Goal: Find specific page/section: Find specific page/section

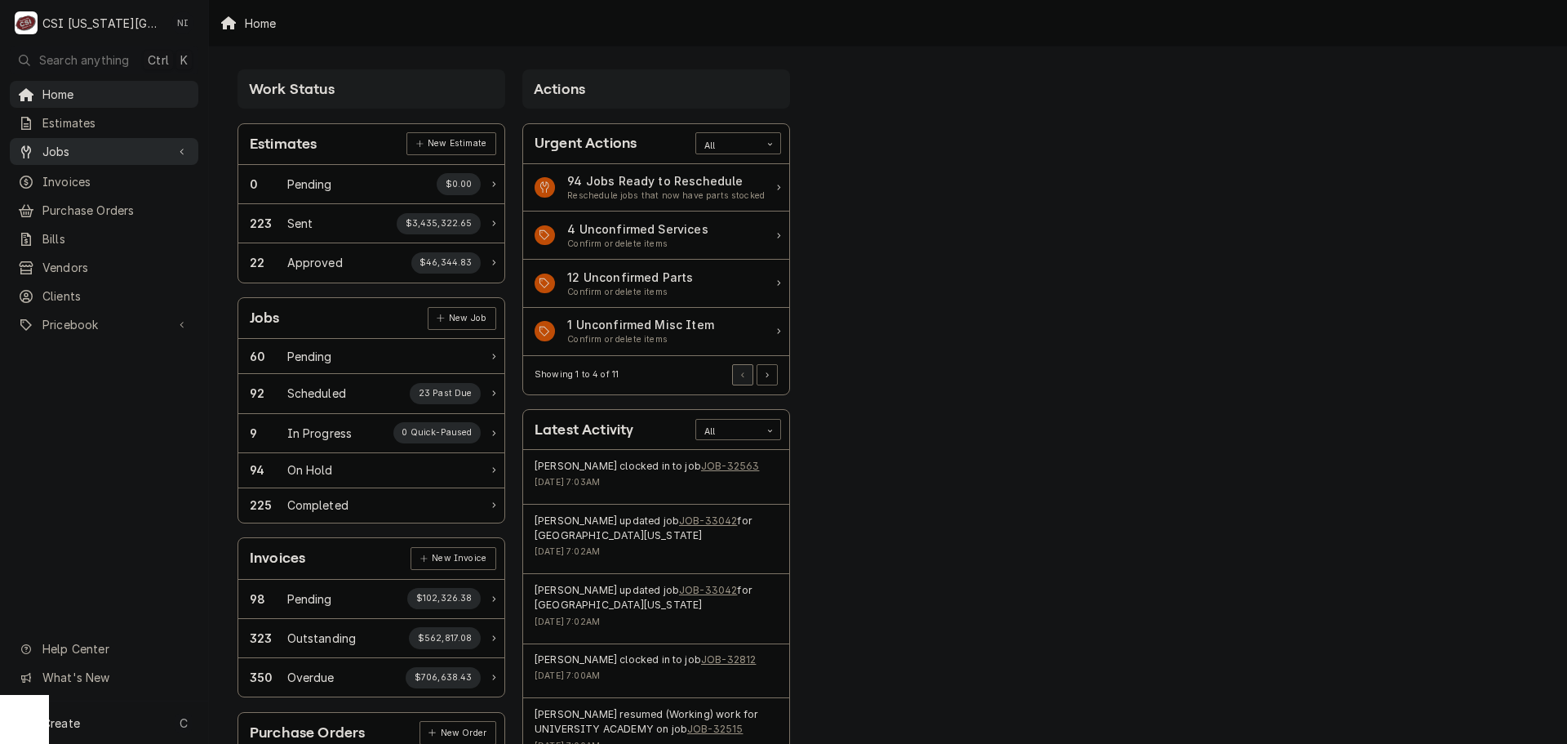
click at [108, 141] on div "Jobs" at bounding box center [104, 151] width 182 height 20
click at [69, 184] on link "Jobs" at bounding box center [104, 180] width 189 height 27
click at [125, 256] on span "Purchase Orders" at bounding box center [116, 264] width 148 height 17
click at [118, 370] on span "Pricebook" at bounding box center [103, 378] width 123 height 17
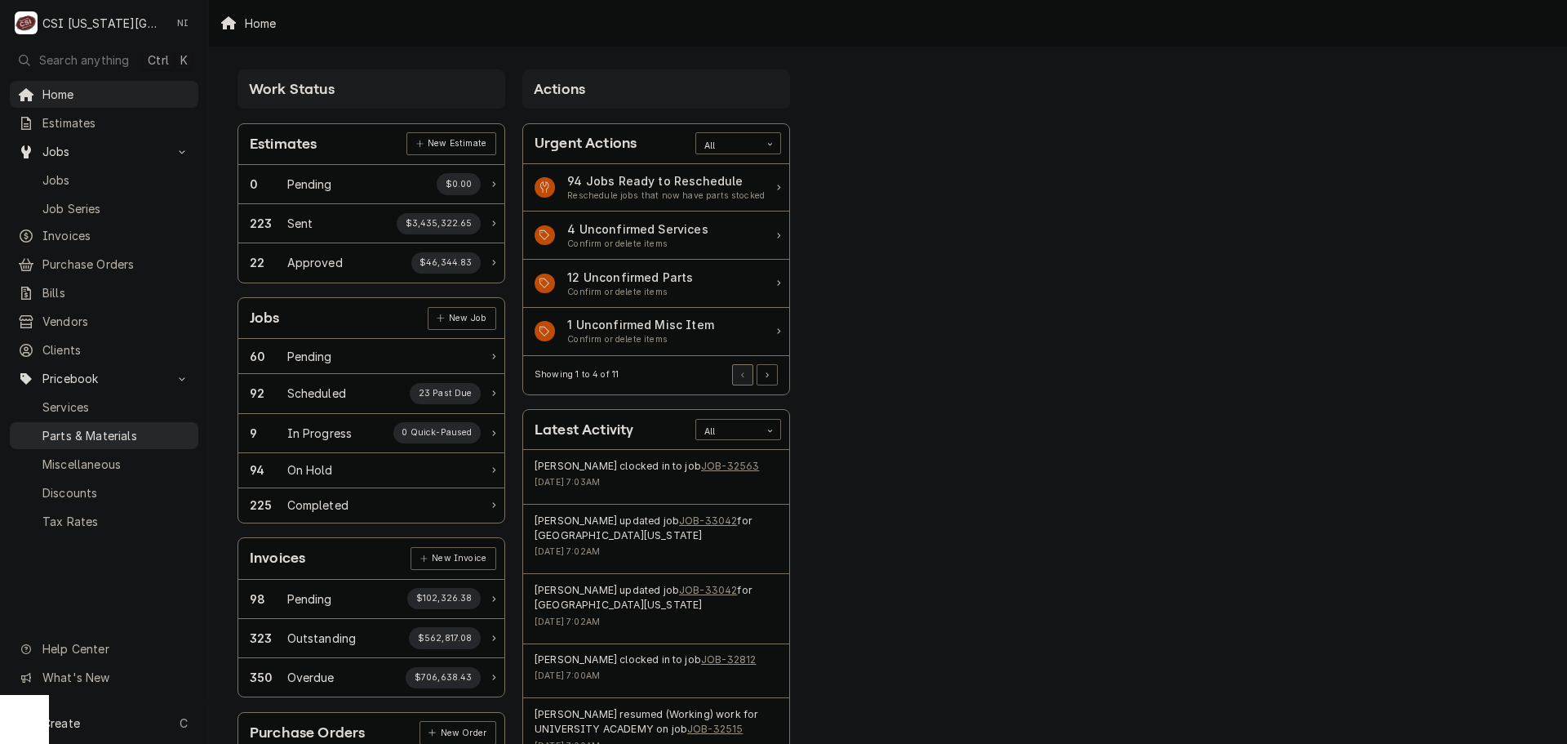
click at [110, 427] on span "Parts & Materials" at bounding box center [116, 435] width 148 height 17
